Goal: Task Accomplishment & Management: Use online tool/utility

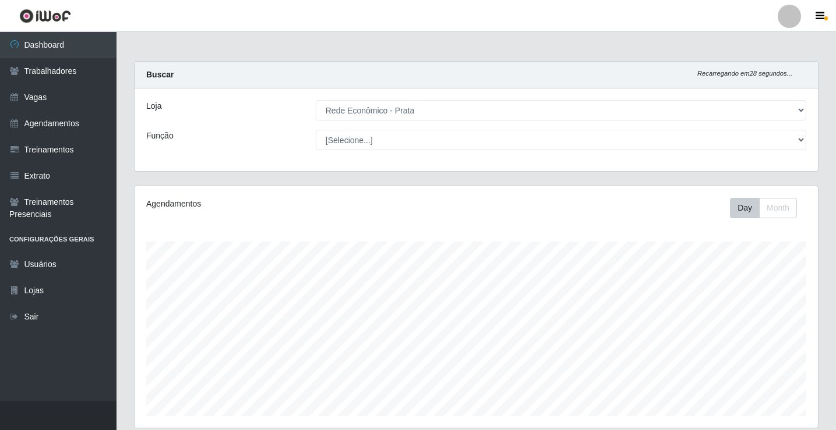
select select "192"
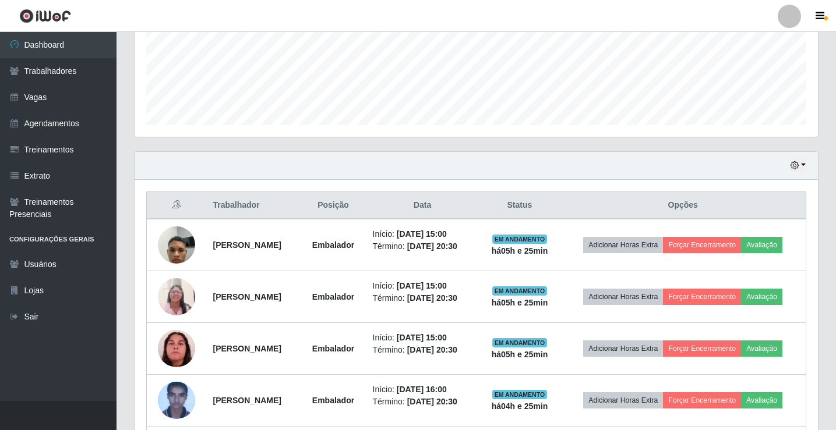
scroll to position [395, 0]
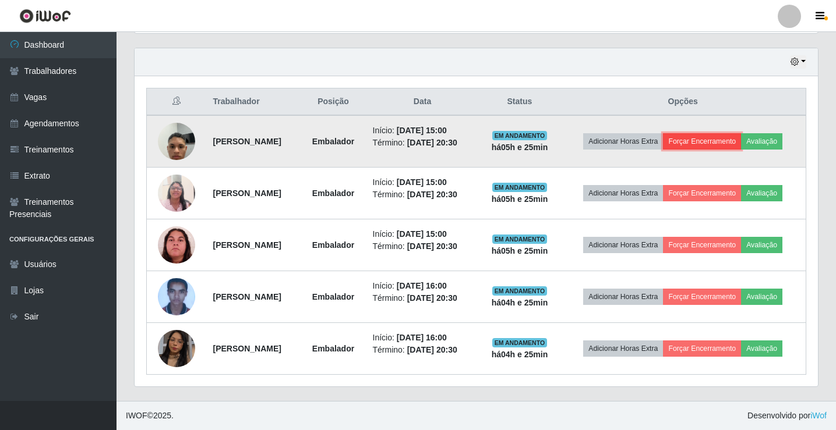
click at [732, 138] on button "Forçar Encerramento" at bounding box center [702, 141] width 78 height 16
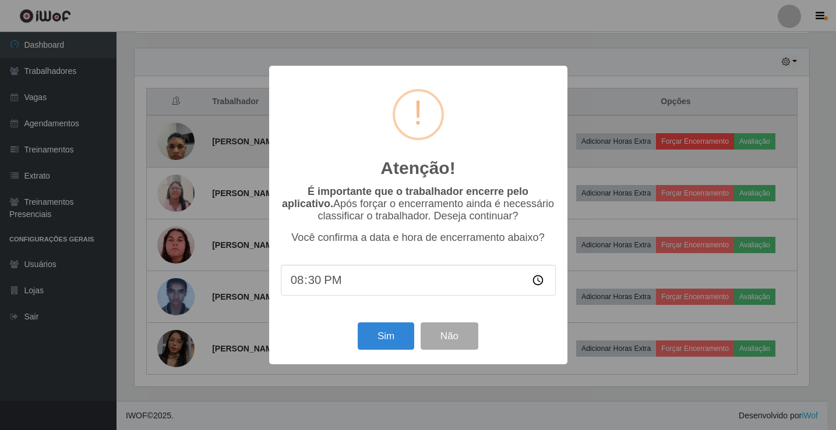
scroll to position [242, 677]
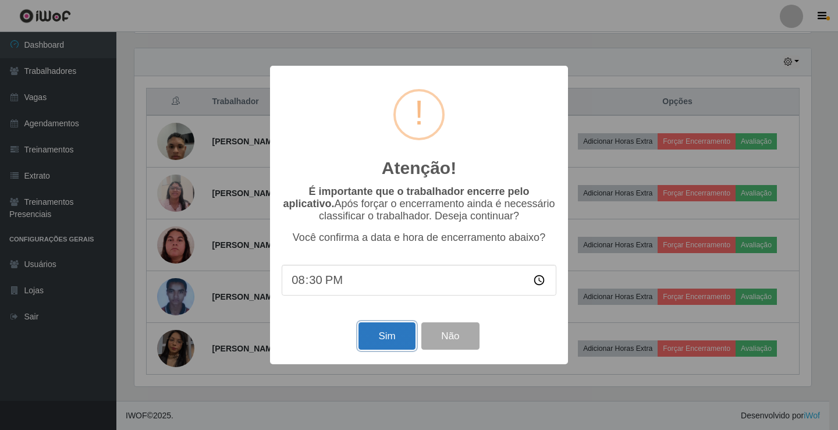
click at [386, 343] on button "Sim" at bounding box center [387, 336] width 56 height 27
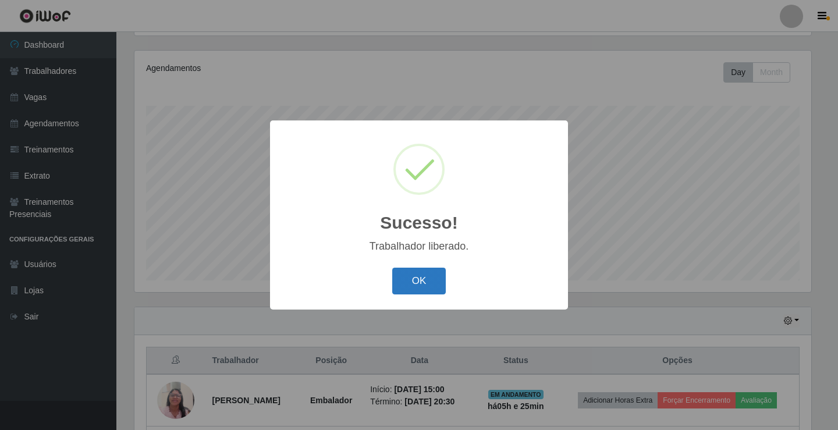
click at [431, 288] on button "OK" at bounding box center [419, 281] width 54 height 27
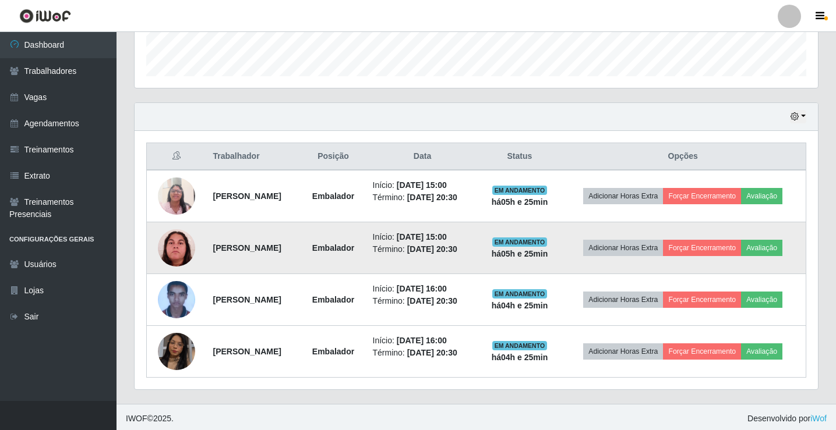
scroll to position [343, 0]
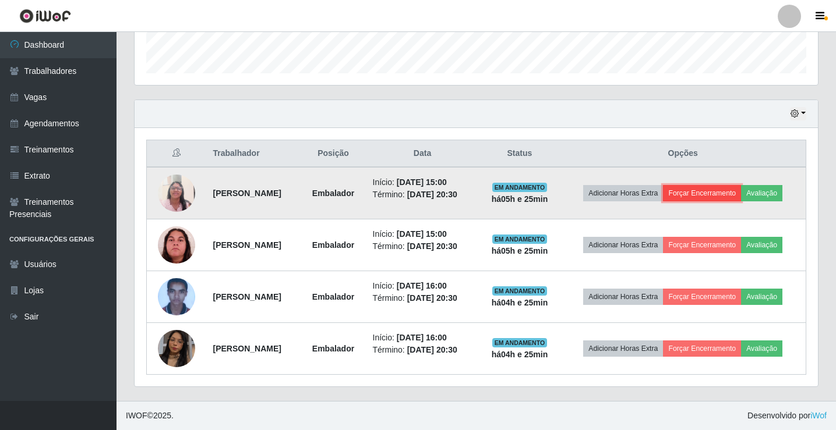
click at [721, 185] on button "Forçar Encerramento" at bounding box center [702, 193] width 78 height 16
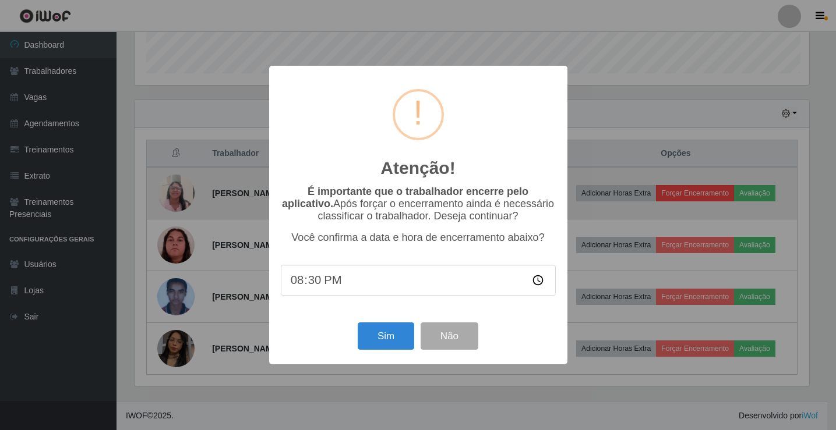
scroll to position [242, 677]
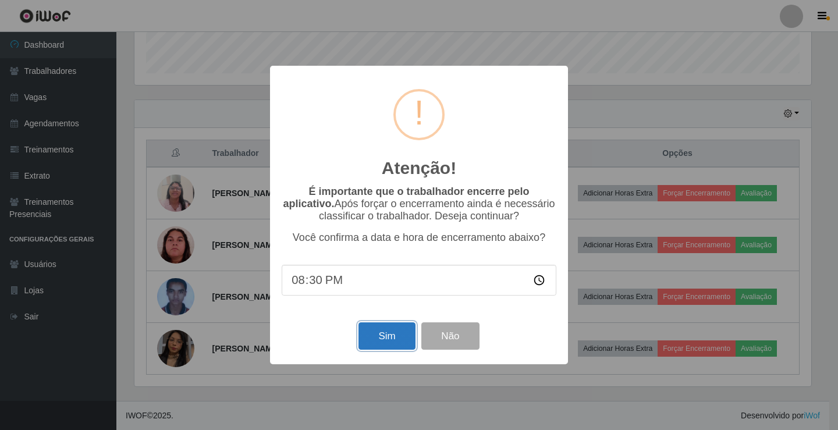
click at [408, 335] on button "Sim" at bounding box center [387, 336] width 56 height 27
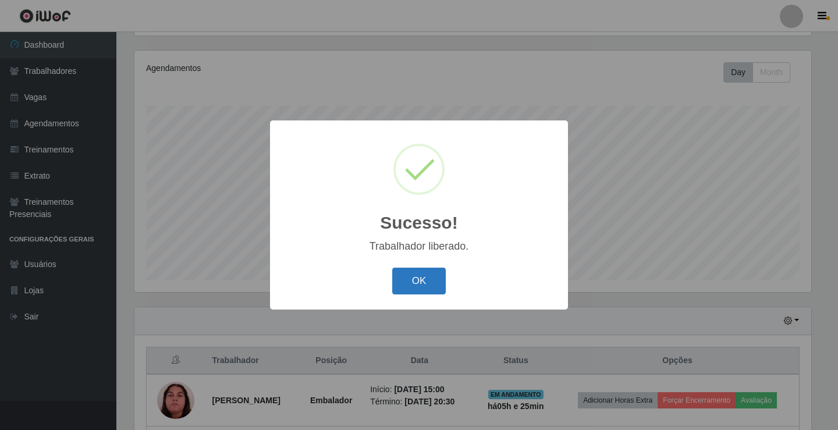
drag, startPoint x: 422, startPoint y: 288, endPoint x: 437, endPoint y: 289, distance: 14.6
click at [422, 289] on button "OK" at bounding box center [419, 281] width 54 height 27
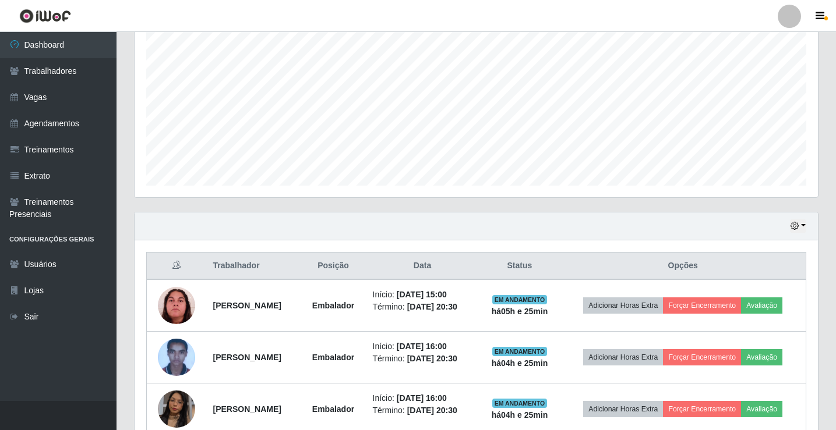
scroll to position [291, 0]
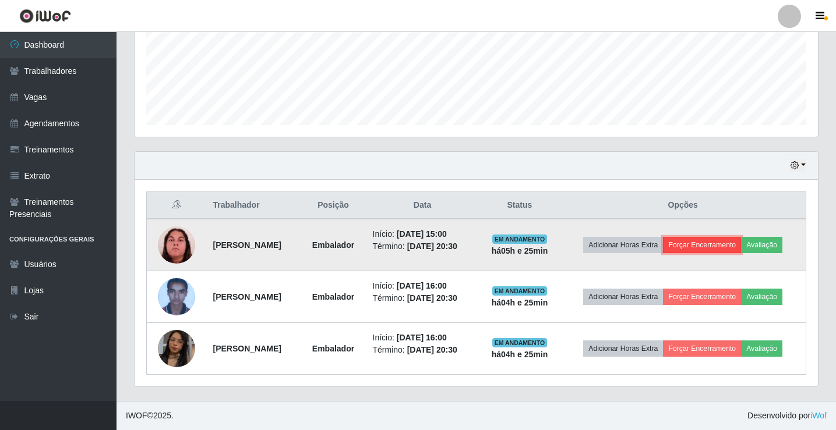
click at [693, 249] on button "Forçar Encerramento" at bounding box center [702, 245] width 78 height 16
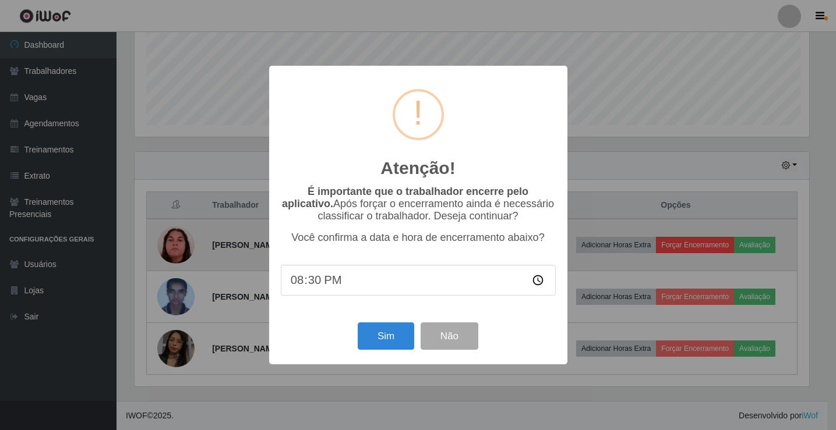
scroll to position [242, 677]
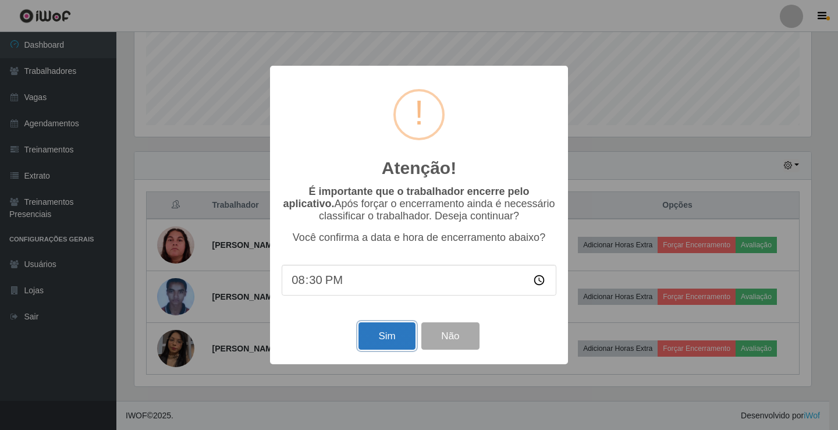
click at [413, 328] on button "Sim" at bounding box center [387, 336] width 56 height 27
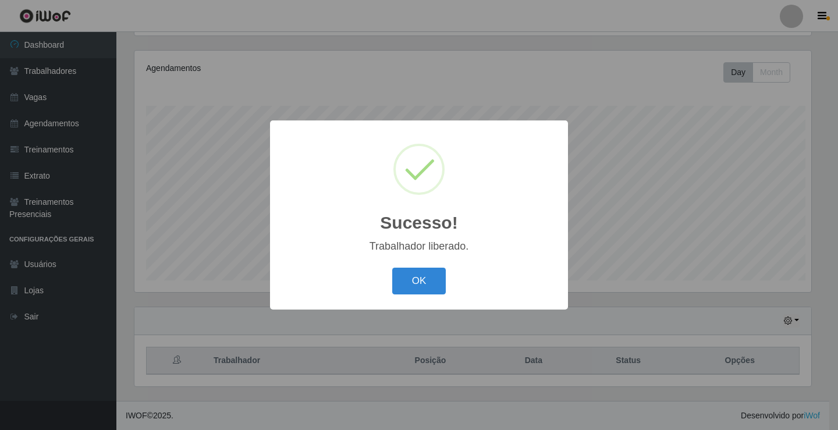
scroll to position [0, 0]
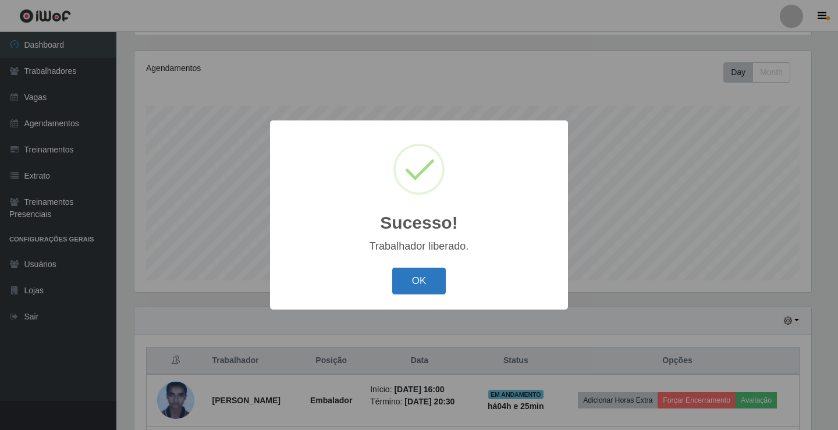
click at [416, 284] on button "OK" at bounding box center [419, 281] width 54 height 27
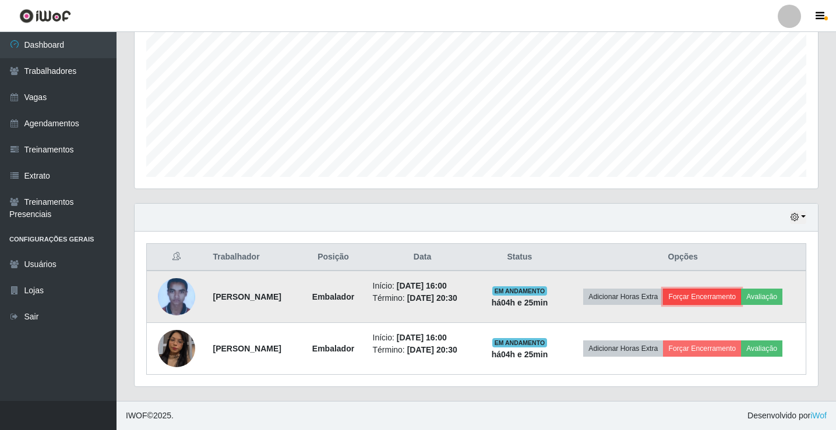
click at [700, 298] on button "Forçar Encerramento" at bounding box center [702, 297] width 78 height 16
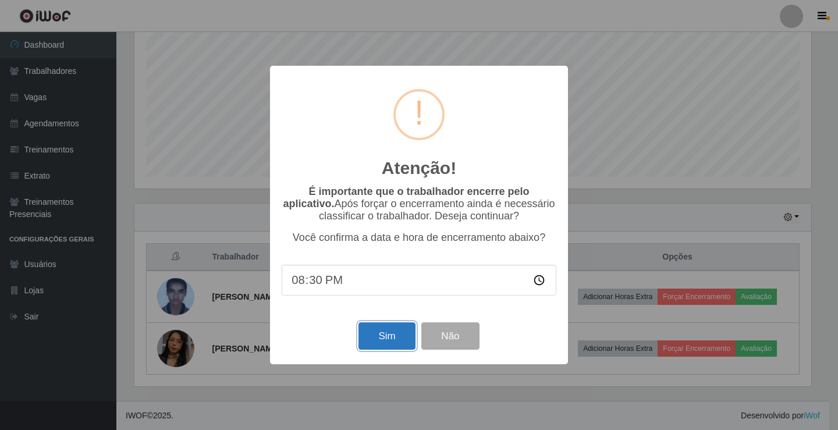
click at [406, 340] on button "Sim" at bounding box center [387, 336] width 56 height 27
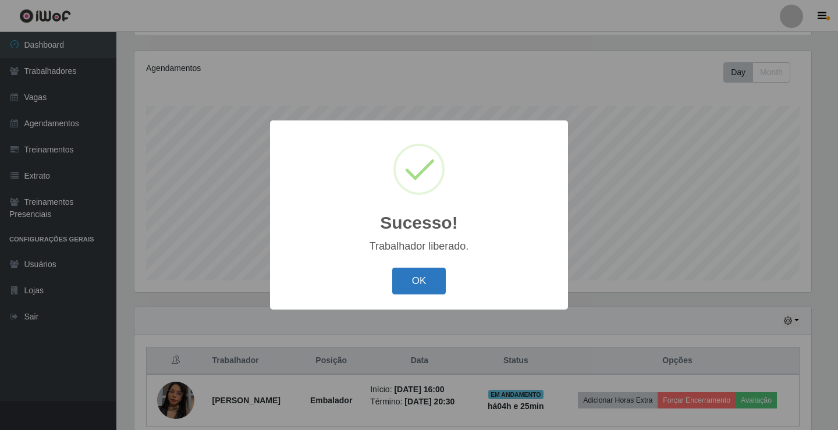
click at [432, 286] on button "OK" at bounding box center [419, 281] width 54 height 27
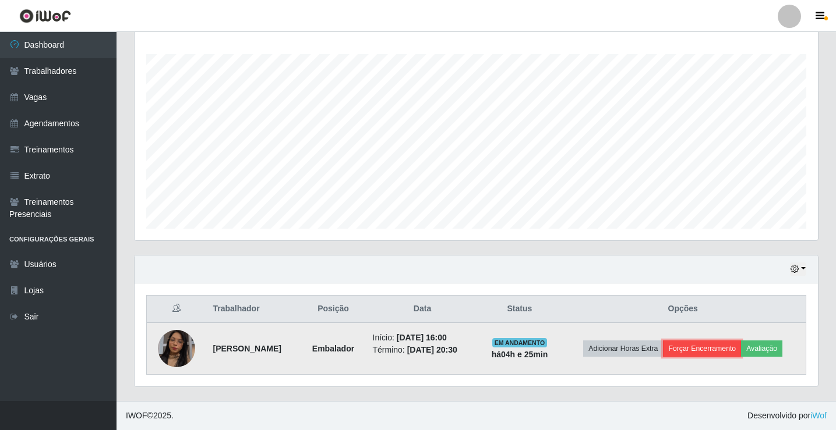
click at [701, 347] on button "Forçar Encerramento" at bounding box center [702, 349] width 78 height 16
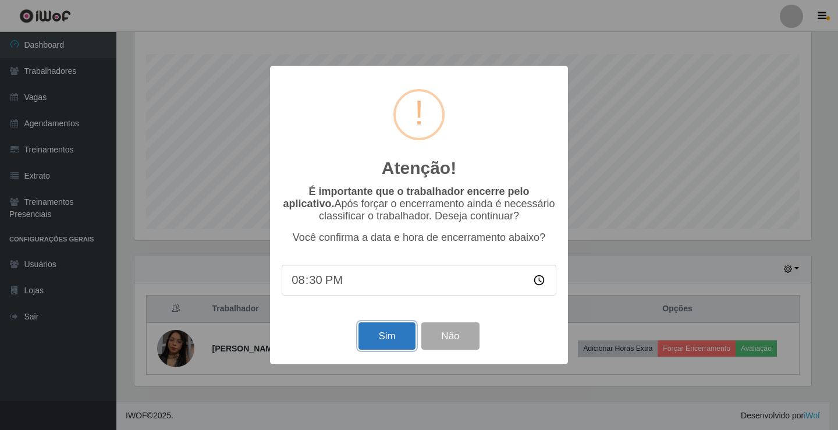
click at [412, 345] on button "Sim" at bounding box center [387, 336] width 56 height 27
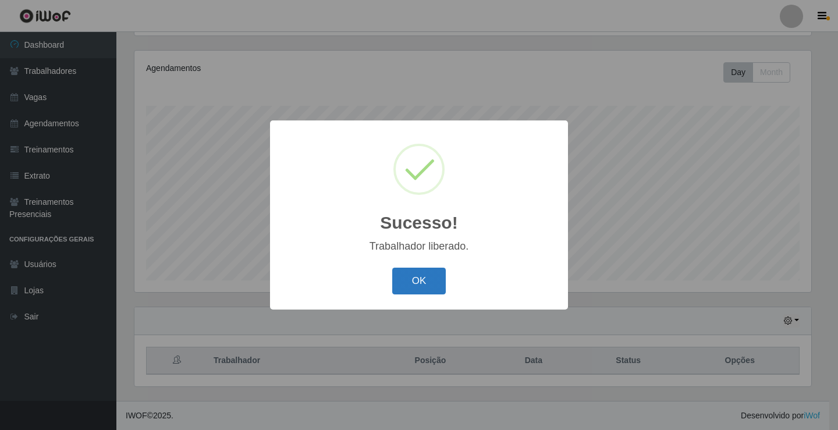
click at [427, 285] on button "OK" at bounding box center [419, 281] width 54 height 27
